Goal: Navigation & Orientation: Find specific page/section

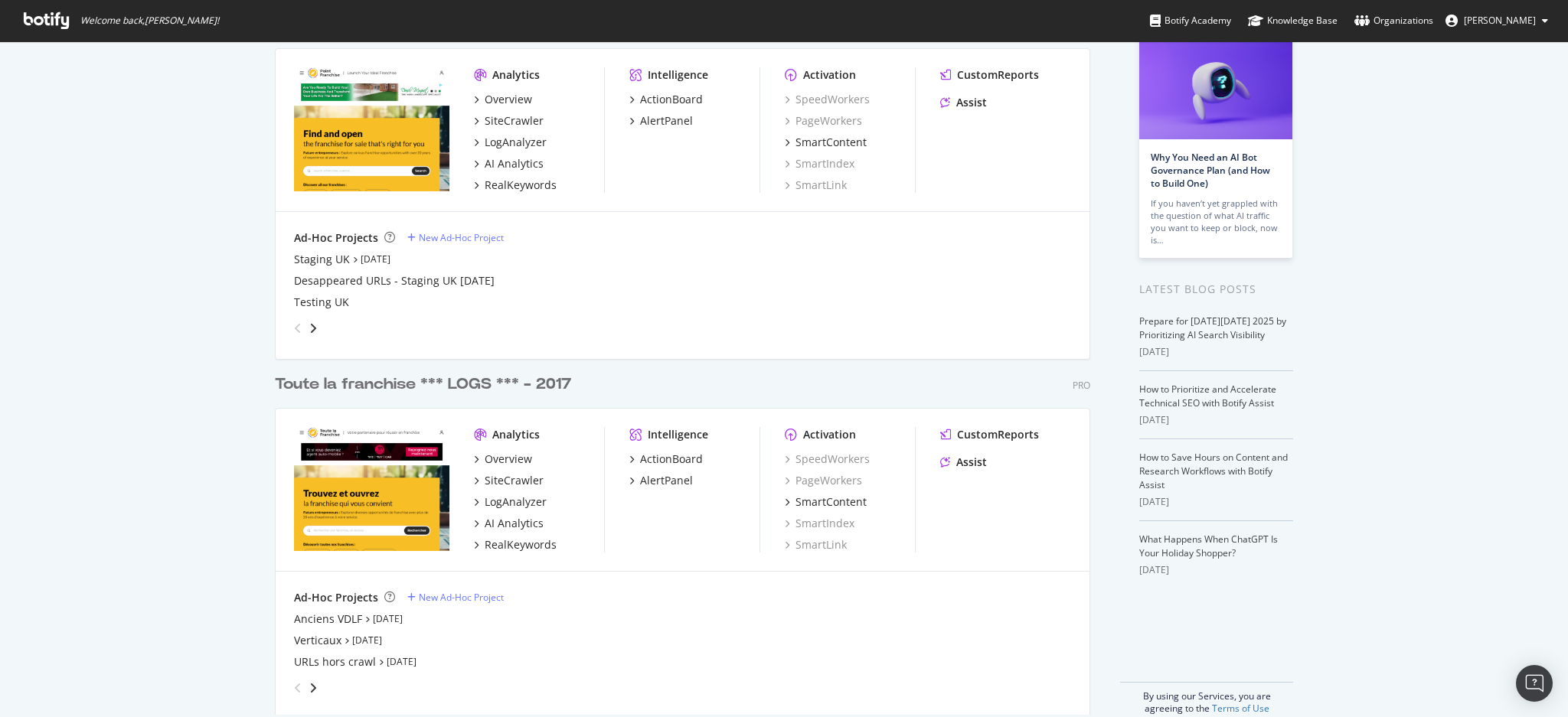
scroll to position [102, 0]
click at [499, 479] on div "SiteCrawler" at bounding box center [514, 480] width 59 height 15
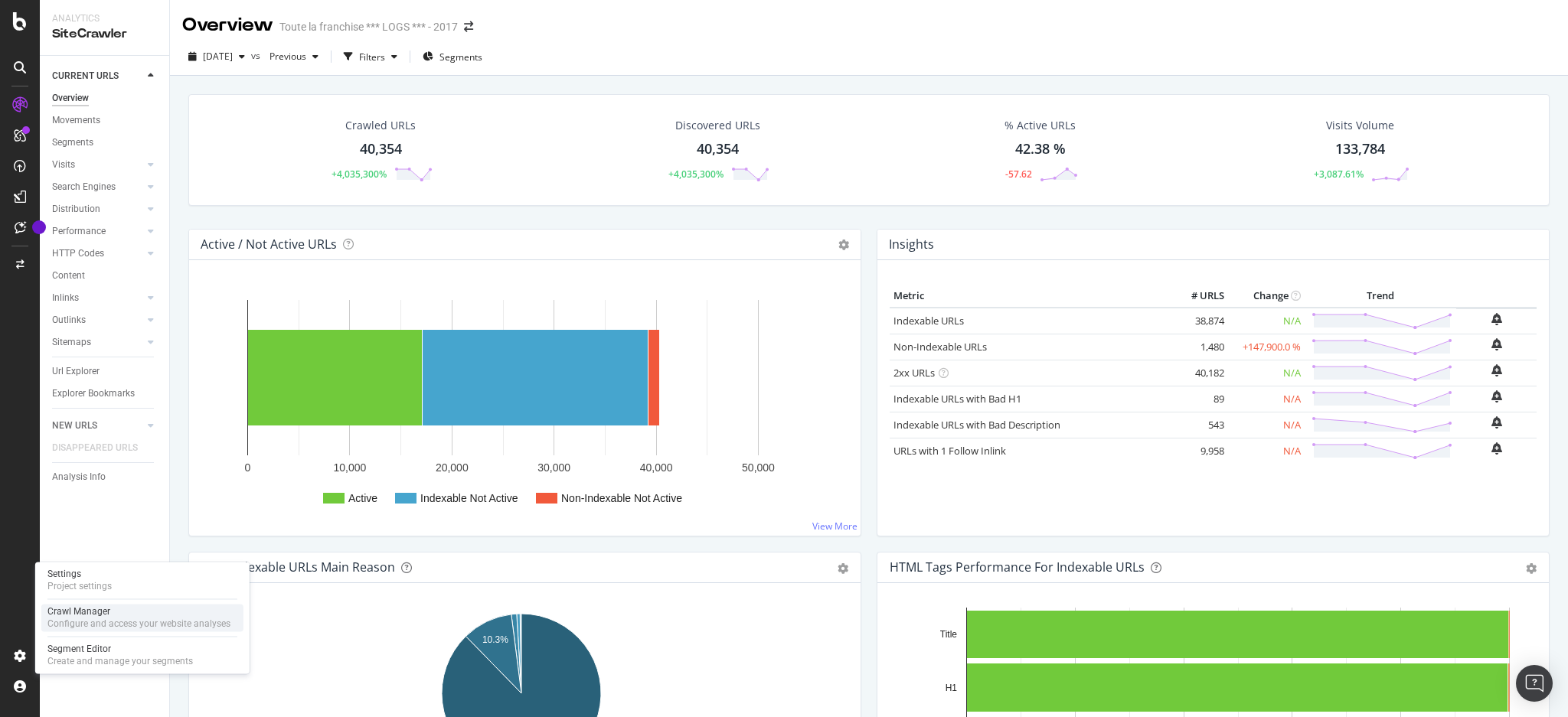
click at [106, 620] on div "Configure and access your website analyses" at bounding box center [139, 624] width 183 height 13
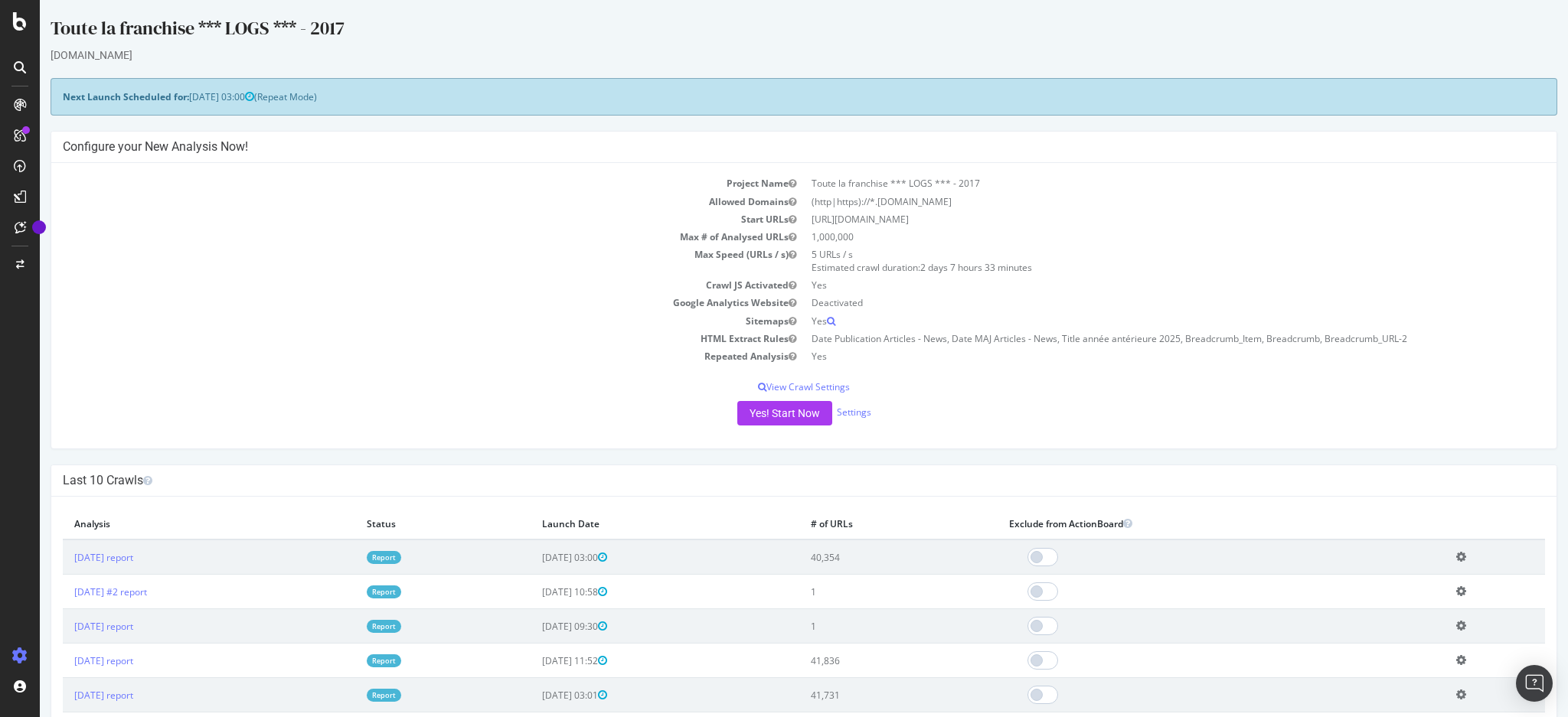
scroll to position [102, 0]
